Goal: Information Seeking & Learning: Understand process/instructions

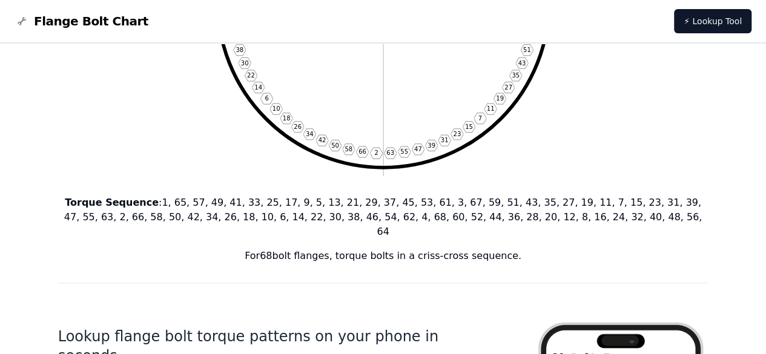
scroll to position [302, 0]
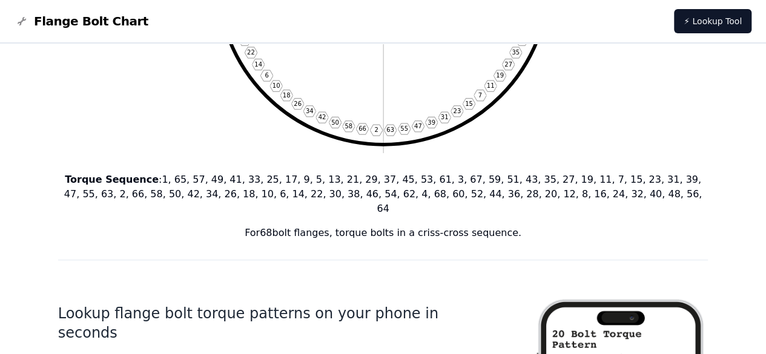
drag, startPoint x: 259, startPoint y: 219, endPoint x: 517, endPoint y: 223, distance: 258.2
click at [517, 226] on p "For 68 bolt flanges, torque bolts in a criss-cross sequence." at bounding box center [383, 233] width 651 height 15
copy p "For 68 bolt flanges, torque bolts in a criss-cross sequence."
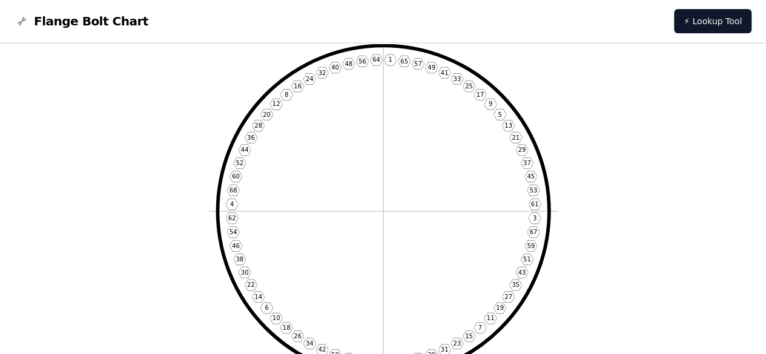
scroll to position [0, 0]
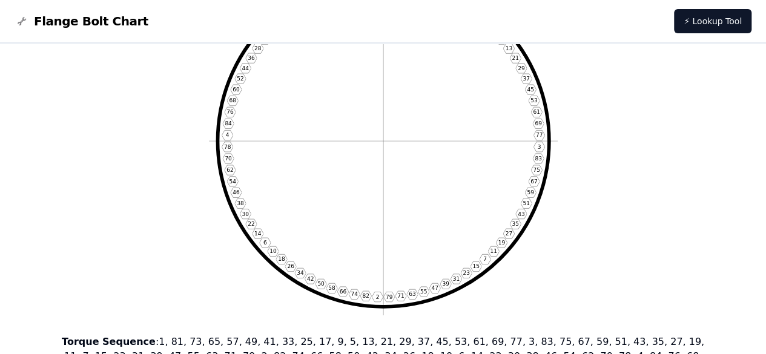
scroll to position [144, 0]
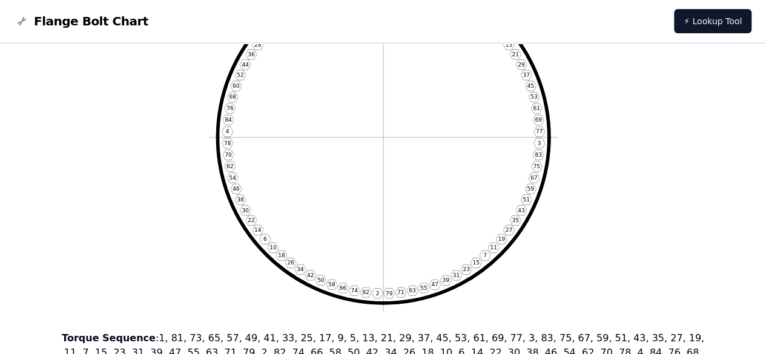
click at [516, 222] on text "35" at bounding box center [515, 221] width 7 height 6
click at [516, 272] on icon "1 81 73 65 57 49 41 33 25 17 9 5 13 21 29 37 45 53 61 69 77 3 83 75 67 59 51 43…" at bounding box center [383, 137] width 349 height 349
drag, startPoint x: 570, startPoint y: 313, endPoint x: 242, endPoint y: 150, distance: 365.5
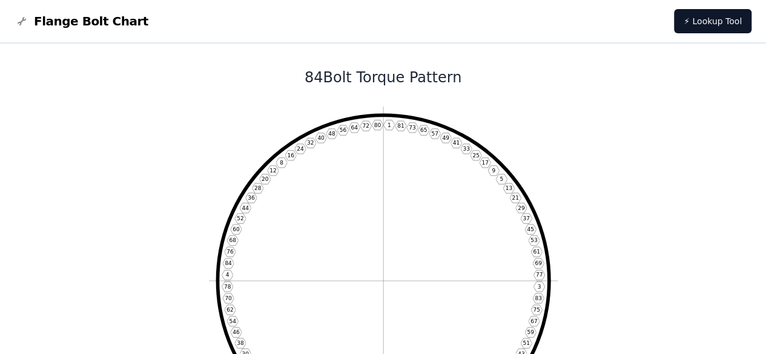
click at [281, 219] on icon "1 81 73 65 57 49 41 33 25 17 9 5 13 21 29 37 45 53 61 69 77 3 83 75 67 59 51 43…" at bounding box center [383, 281] width 349 height 349
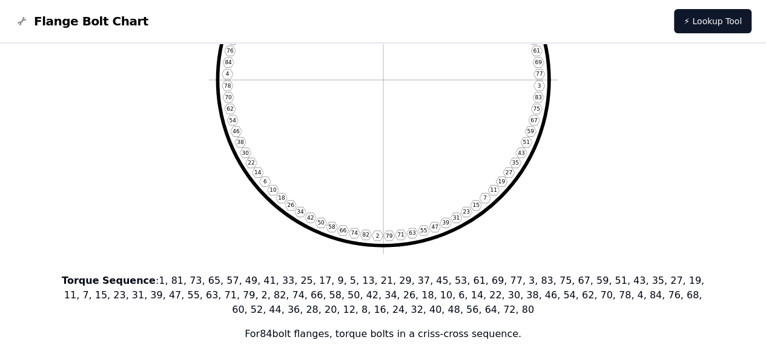
scroll to position [202, 0]
click at [555, 251] on icon "1 81 73 65 57 49 41 33 25 17 9 5 13 21 29 37 45 53 61 69 77 3 83 75 67 59 51 43…" at bounding box center [383, 79] width 349 height 349
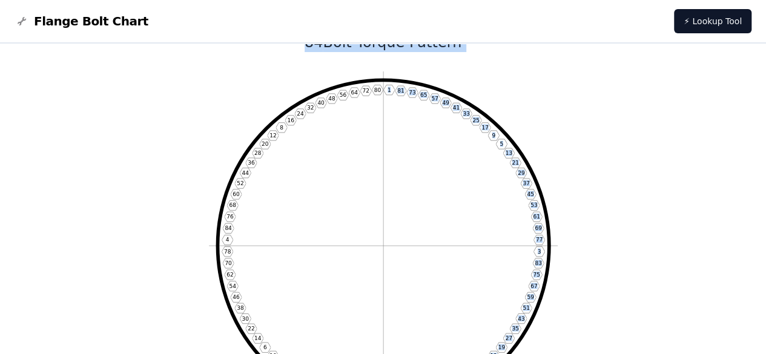
scroll to position [0, 0]
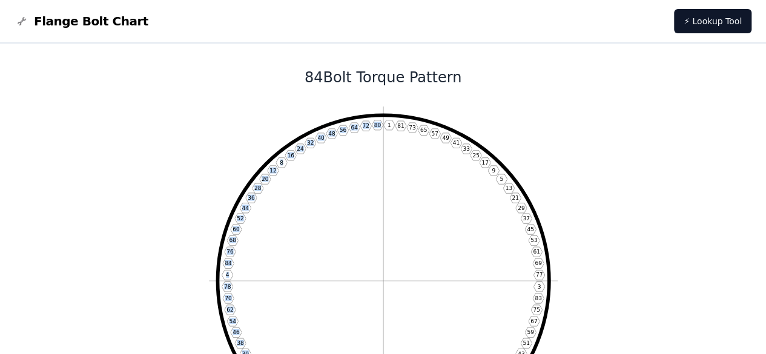
drag, startPoint x: 486, startPoint y: 233, endPoint x: 381, endPoint y: 127, distance: 149.1
click at [381, 127] on icon "1 81 73 65 57 49 41 33 25 17 9 5 13 21 29 37 45 53 61 69 77 3 83 75 67 59 51 43…" at bounding box center [383, 281] width 349 height 349
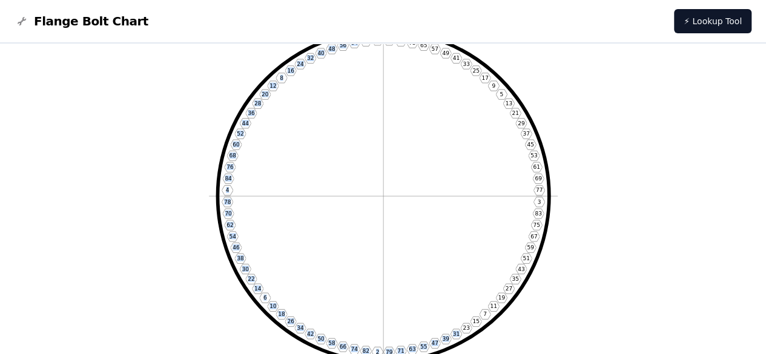
scroll to position [56, 0]
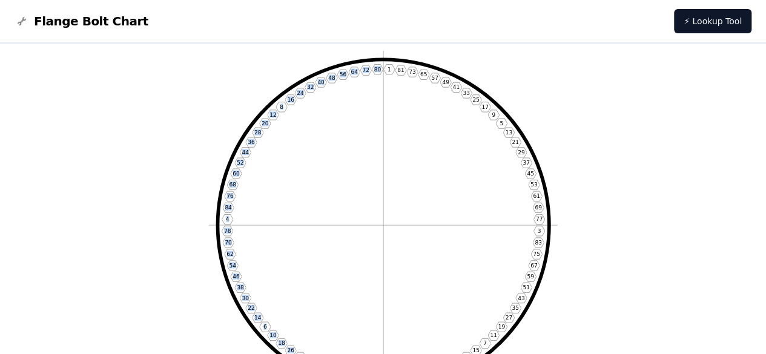
click at [328, 135] on icon "1 81 73 65 57 49 41 33 25 17 9 5 13 21 29 37 45 53 61 69 77 3 83 75 67 59 51 43…" at bounding box center [383, 225] width 349 height 349
drag, startPoint x: 388, startPoint y: 56, endPoint x: 381, endPoint y: 66, distance: 12.1
click at [381, 66] on icon "1 81 73 65 57 49 41 33 25 17 9 5 13 21 29 37 45 53 61 69 77 3 83 75 67 59 51 43…" at bounding box center [383, 225] width 349 height 349
copy icon "1 81 73 65 57 49 41 33 25 17 9 5 13 21 29 37 45 53 61 69 77 3 83 75 67 59 51 43…"
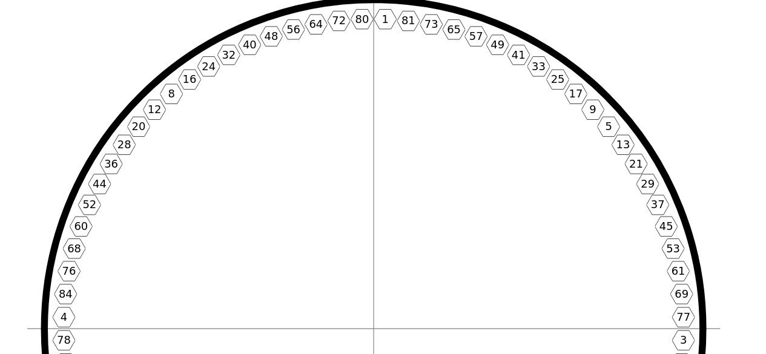
click at [424, 150] on icon "1 81 73 65 57 49 41 33 25 17 9 5 13 21 29 37 45 53 61 69 77 3 83 75 67 59 51 43…" at bounding box center [383, 225] width 349 height 349
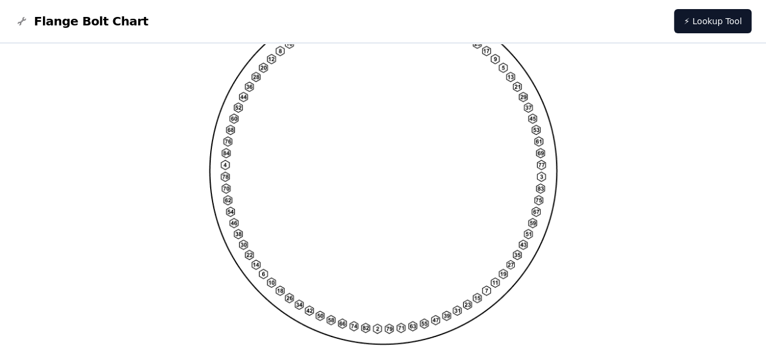
scroll to position [1069, 0]
click at [524, 233] on img at bounding box center [383, 172] width 349 height 349
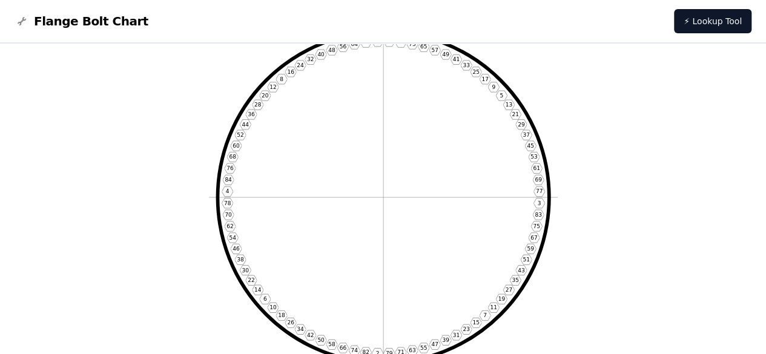
scroll to position [0, 0]
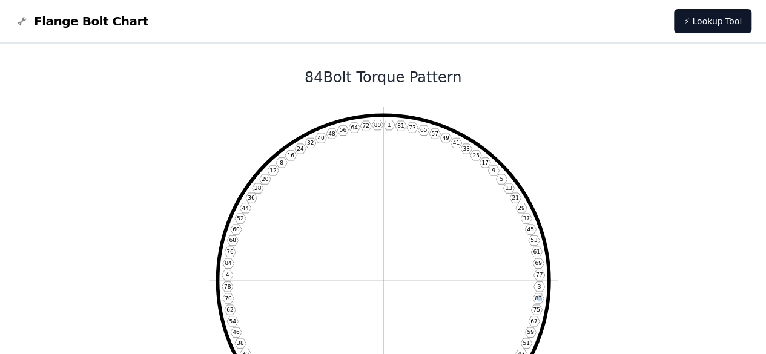
drag, startPoint x: 406, startPoint y: 235, endPoint x: 540, endPoint y: 298, distance: 148.5
click at [540, 298] on text "83" at bounding box center [538, 299] width 7 height 6
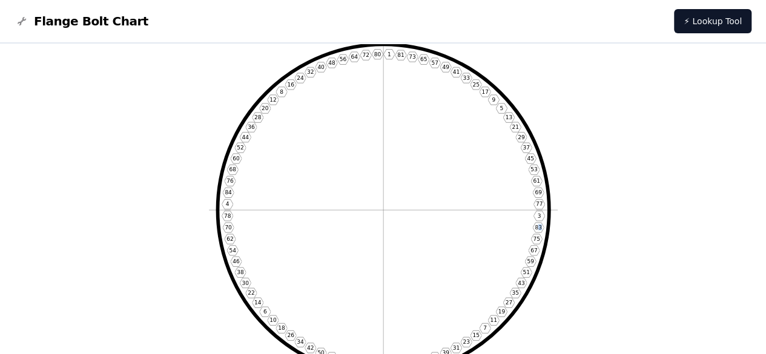
scroll to position [71, 0]
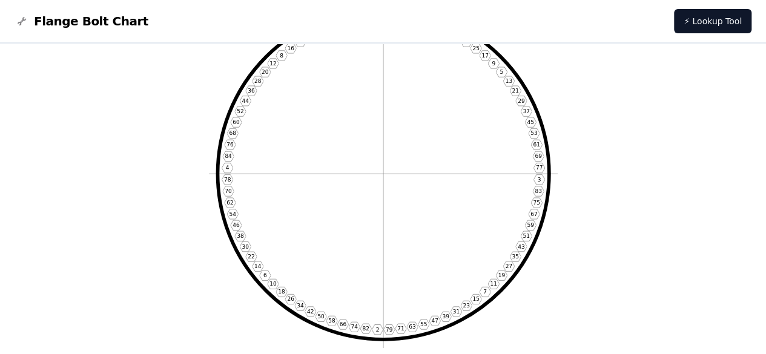
scroll to position [109, 0]
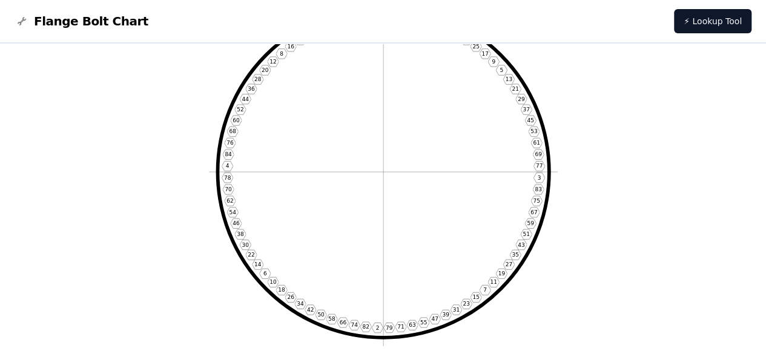
click at [501, 175] on icon "1 81 73 65 57 49 41 33 25 17 9 5 13 21 29 37 45 53 61 69 77 3 83 75 67 59 51 43…" at bounding box center [383, 172] width 349 height 349
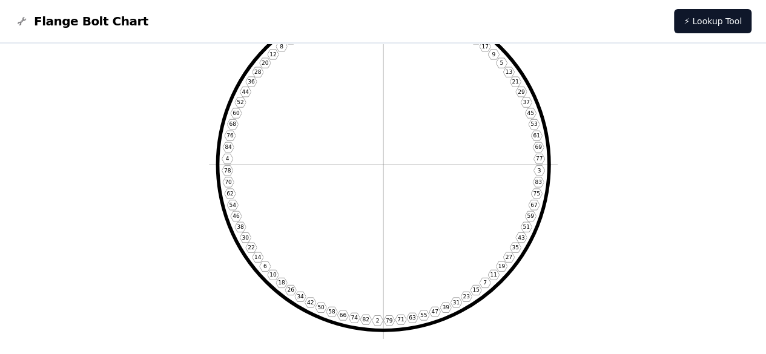
scroll to position [125, 0]
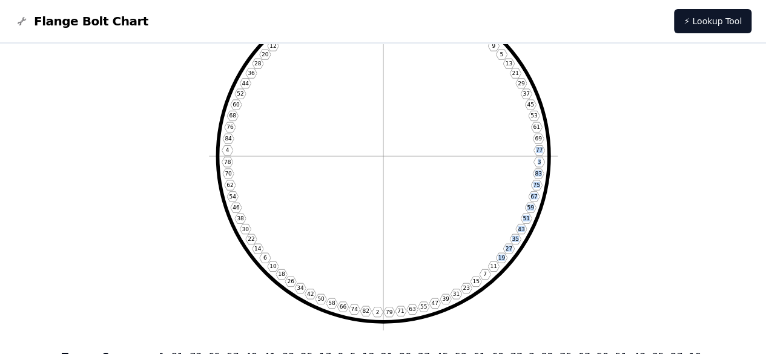
drag, startPoint x: 558, startPoint y: 311, endPoint x: 487, endPoint y: 155, distance: 171.6
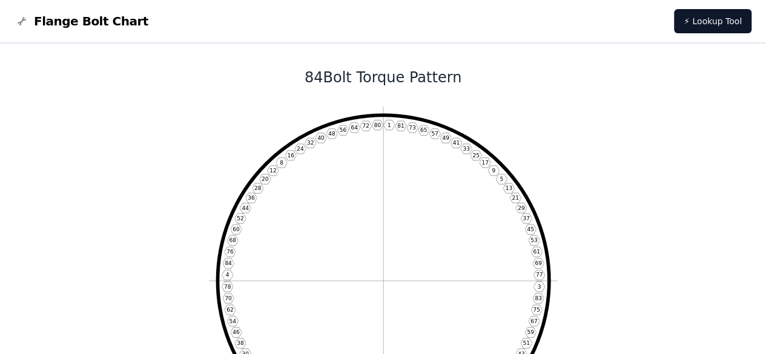
click at [313, 113] on icon "1 81 73 65 57 49 41 33 25 17 9 5 13 21 29 37 45 53 61 69 77 3 83 75 67 59 51 43…" at bounding box center [383, 281] width 349 height 349
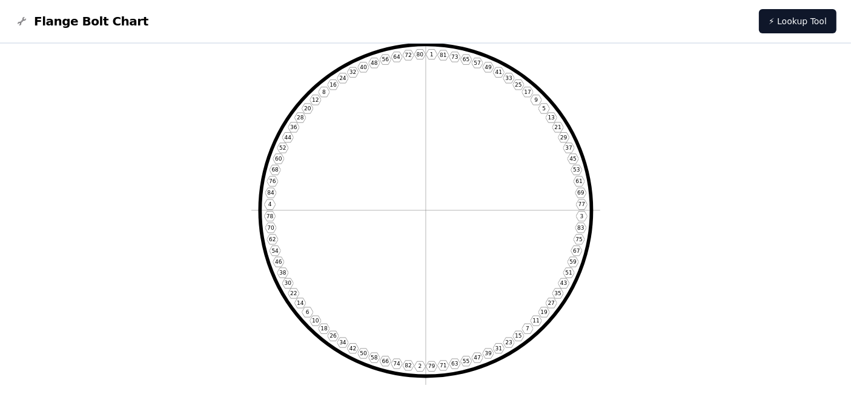
scroll to position [70, 0]
